Goal: Information Seeking & Learning: Learn about a topic

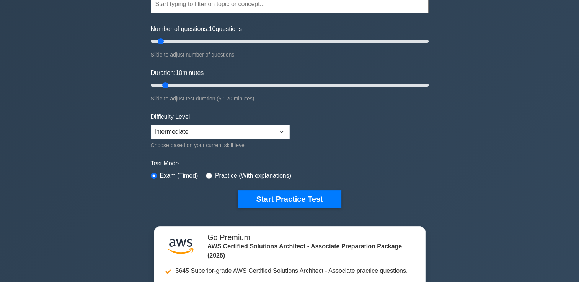
scroll to position [81, 0]
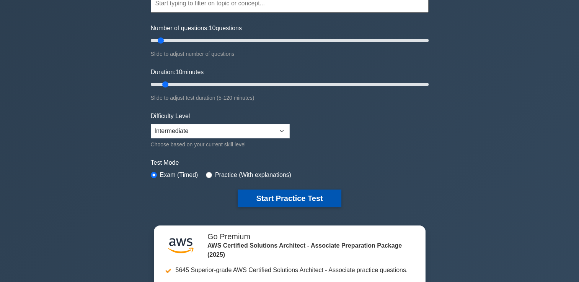
click at [289, 195] on button "Start Practice Test" at bounding box center [289, 199] width 103 height 18
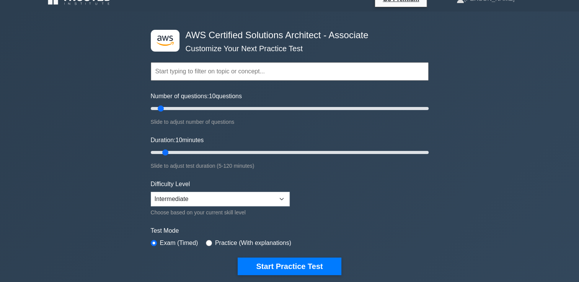
scroll to position [0, 0]
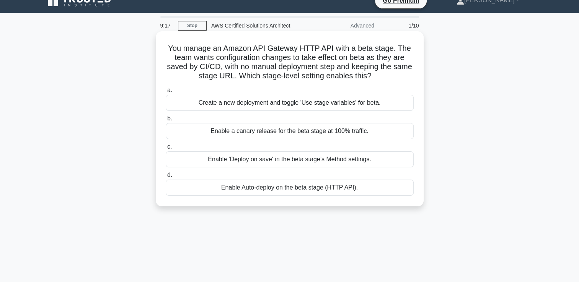
scroll to position [12, 0]
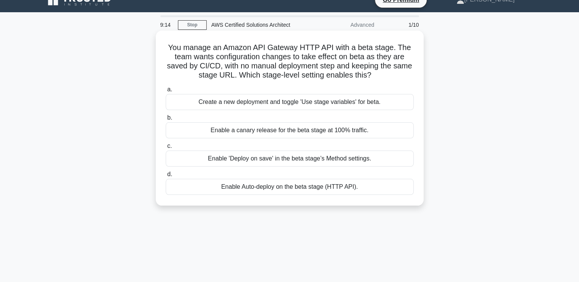
click at [274, 187] on div "Enable Auto-deploy on the beta stage (HTTP API)." at bounding box center [290, 187] width 248 height 16
click at [166, 177] on input "d. Enable Auto-deploy on the beta stage (HTTP API)." at bounding box center [166, 174] width 0 height 5
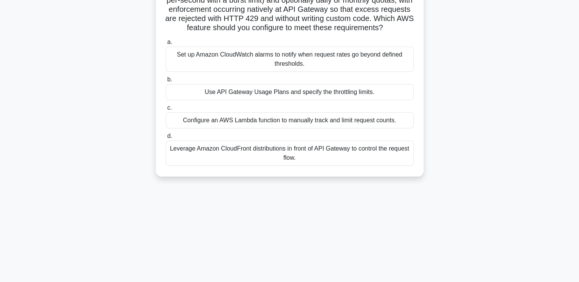
scroll to position [78, 0]
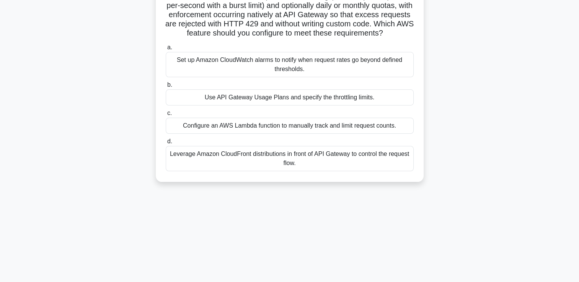
click at [263, 170] on div "Leverage Amazon CloudFront distributions in front of API Gateway to control the…" at bounding box center [290, 158] width 248 height 25
click at [166, 144] on input "d. Leverage Amazon CloudFront distributions in front of API Gateway to control …" at bounding box center [166, 141] width 0 height 5
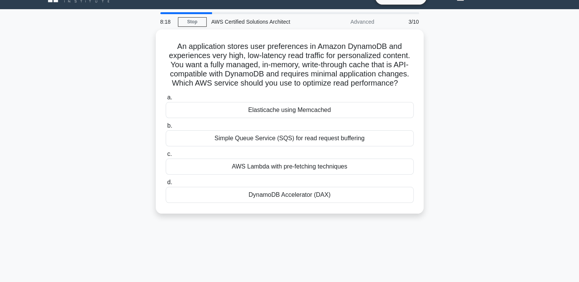
scroll to position [0, 0]
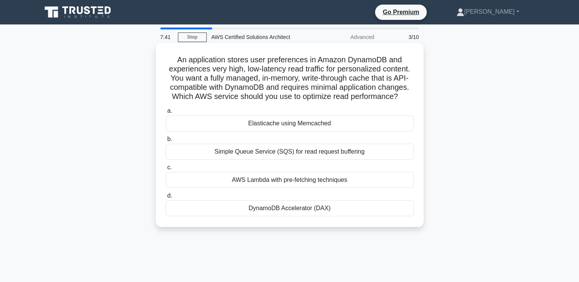
click at [269, 125] on div "Elasticache using Memcached" at bounding box center [290, 124] width 248 height 16
click at [166, 114] on input "a. Elasticache using Memcached" at bounding box center [166, 111] width 0 height 5
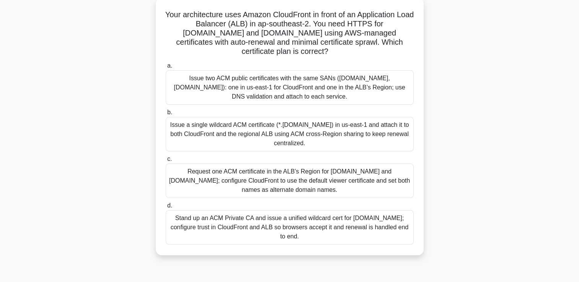
scroll to position [46, 0]
click at [268, 219] on div "Stand up an ACM Private CA and issue a unified wildcard cert for example.com; c…" at bounding box center [290, 227] width 248 height 34
click at [166, 208] on input "d. Stand up an ACM Private CA and issue a unified wildcard cert for example.com…" at bounding box center [166, 205] width 0 height 5
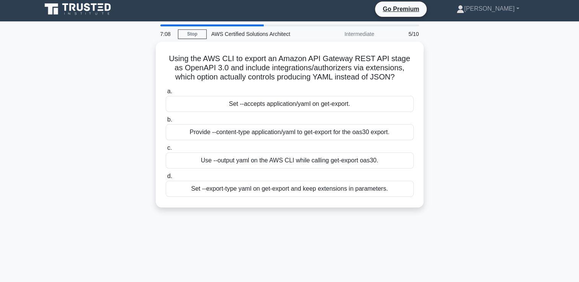
scroll to position [0, 0]
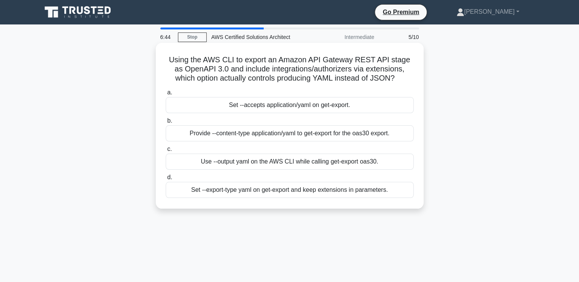
click at [271, 189] on div "Set --export-type yaml on get-export and keep extensions in parameters." at bounding box center [290, 190] width 248 height 16
click at [166, 180] on input "d. Set --export-type yaml on get-export and keep extensions in parameters." at bounding box center [166, 177] width 0 height 5
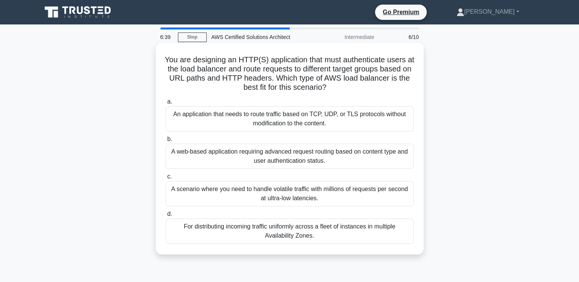
click at [283, 236] on div "For distributing incoming traffic uniformly across a fleet of instances in mult…" at bounding box center [290, 231] width 248 height 25
click at [166, 217] on input "d. For distributing incoming traffic uniformly across a fleet of instances in m…" at bounding box center [166, 214] width 0 height 5
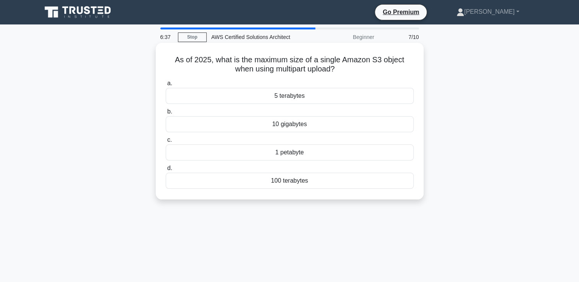
click at [280, 99] on div "5 terabytes" at bounding box center [290, 96] width 248 height 16
click at [166, 86] on input "a. 5 terabytes" at bounding box center [166, 83] width 0 height 5
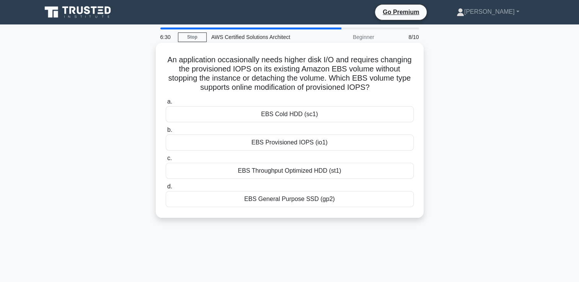
click at [295, 142] on div "EBS Provisioned IOPS (io1)" at bounding box center [290, 143] width 248 height 16
click at [166, 133] on input "b. EBS Provisioned IOPS (io1)" at bounding box center [166, 130] width 0 height 5
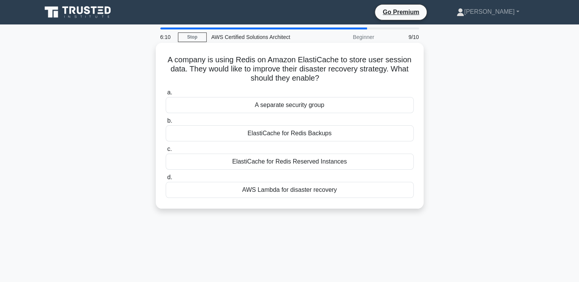
click at [280, 136] on div "ElastiCache for Redis Backups" at bounding box center [290, 134] width 248 height 16
click at [166, 124] on input "b. ElastiCache for Redis Backups" at bounding box center [166, 121] width 0 height 5
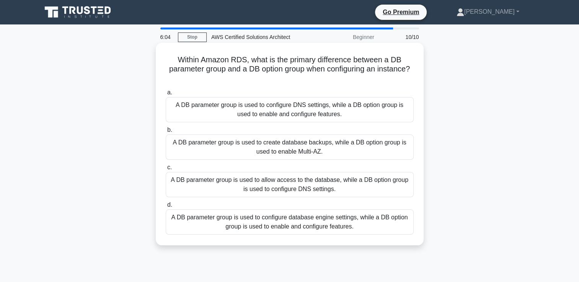
click at [264, 191] on div "A DB parameter group is used to allow access to the database, while a DB option…" at bounding box center [290, 184] width 248 height 25
click at [166, 170] on input "c. A DB parameter group is used to allow access to the database, while a DB opt…" at bounding box center [166, 167] width 0 height 5
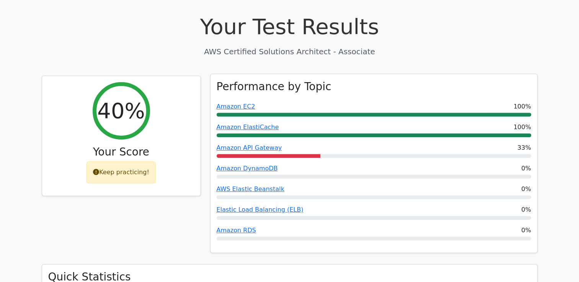
scroll to position [255, 0]
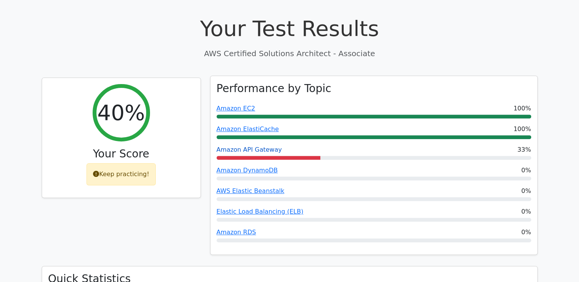
click at [255, 146] on link "Amazon API Gateway" at bounding box center [249, 149] width 65 height 7
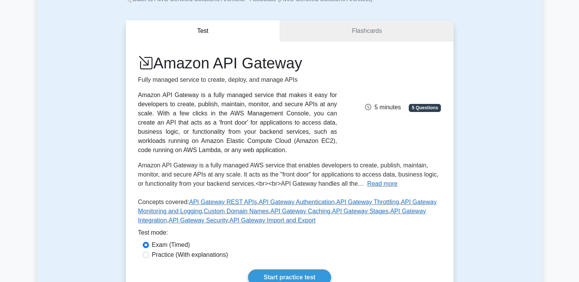
scroll to position [54, 0]
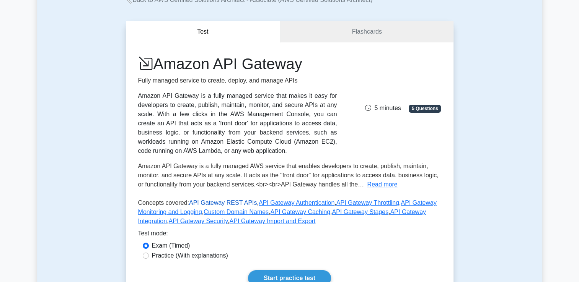
click at [224, 204] on link "API Gateway REST APIs" at bounding box center [223, 203] width 68 height 7
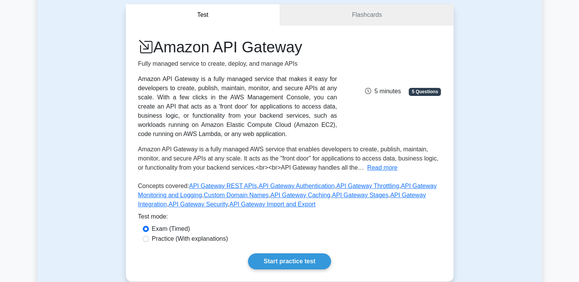
scroll to position [70, 0]
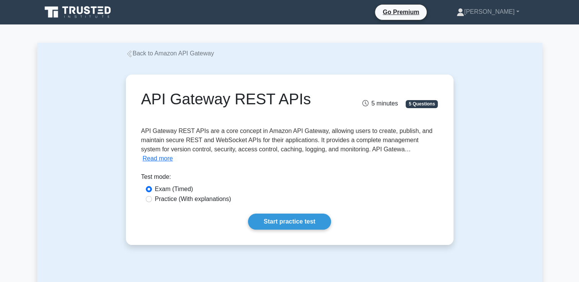
click at [214, 195] on label "Practice (With explanations)" at bounding box center [193, 199] width 76 height 9
click at [152, 196] on input "Practice (With explanations)" at bounding box center [149, 199] width 6 height 6
radio input "true"
